Goal: Task Accomplishment & Management: Complete application form

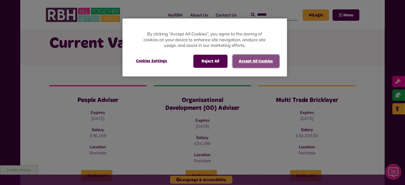
click at [252, 60] on button "Accept All Cookies" at bounding box center [255, 61] width 47 height 13
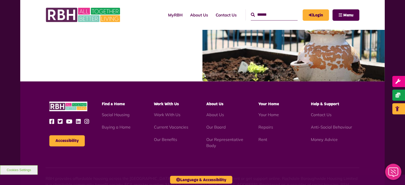
scroll to position [407, 0]
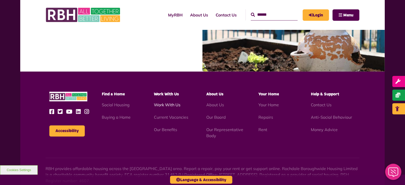
click at [166, 106] on link "Work With Us" at bounding box center [167, 104] width 27 height 5
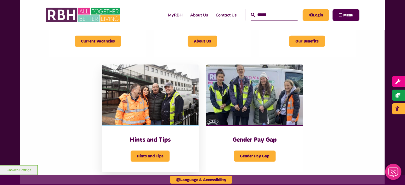
scroll to position [189, 0]
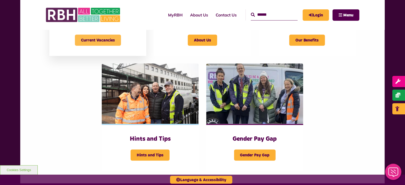
click at [97, 40] on span "Current Vacancies" at bounding box center [98, 40] width 46 height 11
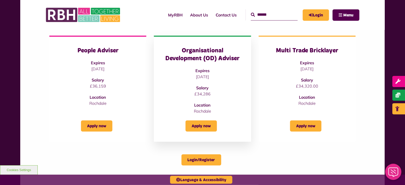
scroll to position [91, 0]
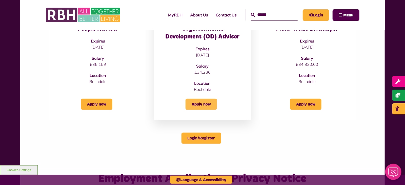
click at [197, 104] on link "Apply now" at bounding box center [200, 104] width 31 height 11
